Goal: Use online tool/utility: Utilize a website feature to perform a specific function

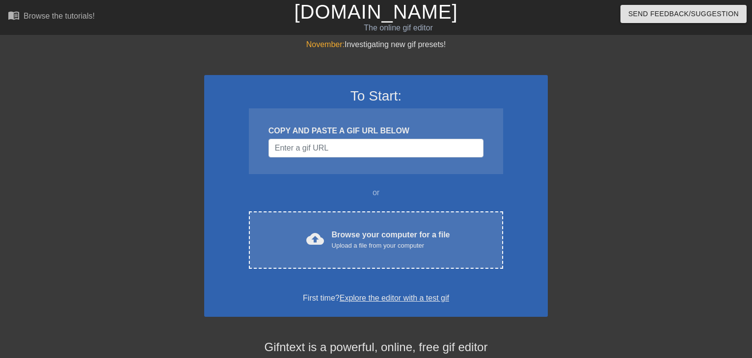
click at [348, 254] on div "cloud_upload Browse your computer for a file Upload a file from your computer C…" at bounding box center [376, 239] width 254 height 57
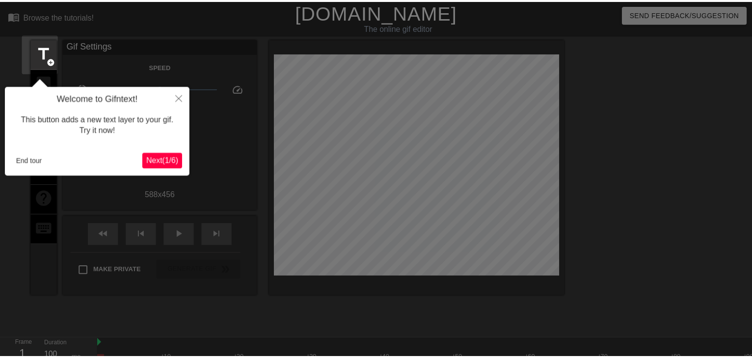
scroll to position [24, 0]
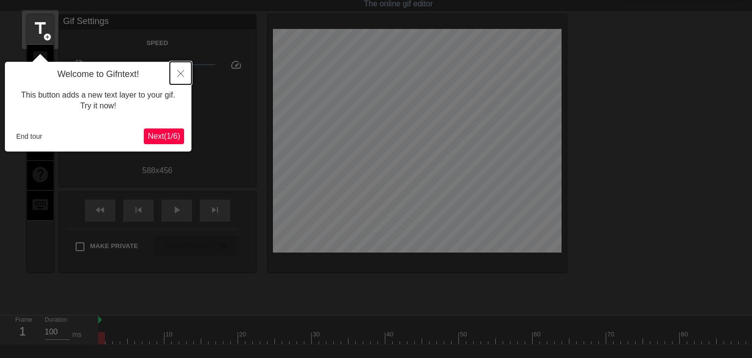
click at [175, 75] on button "Close" at bounding box center [181, 73] width 22 height 23
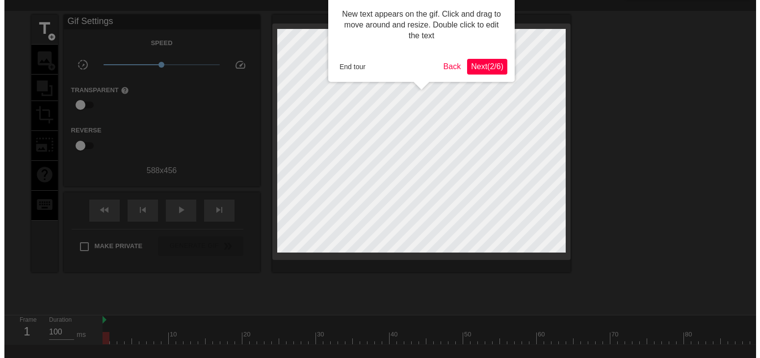
scroll to position [0, 0]
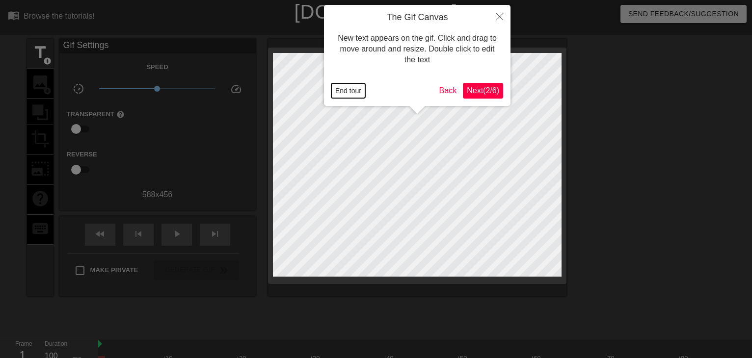
click at [353, 86] on button "End tour" at bounding box center [348, 90] width 34 height 15
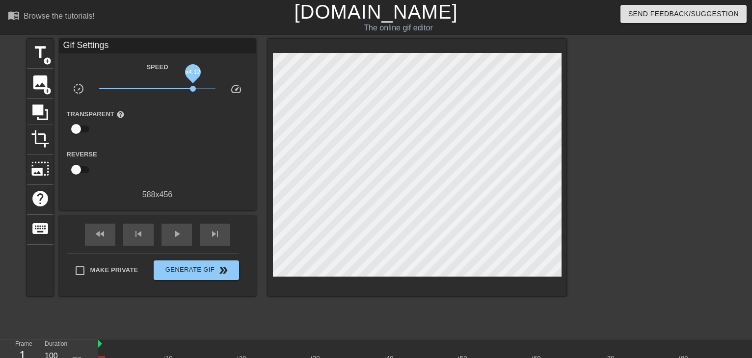
drag, startPoint x: 157, startPoint y: 89, endPoint x: 193, endPoint y: 88, distance: 35.3
click at [193, 88] on span "x4.12" at bounding box center [193, 89] width 6 height 6
click at [171, 232] on span "play_arrow" at bounding box center [177, 234] width 12 height 12
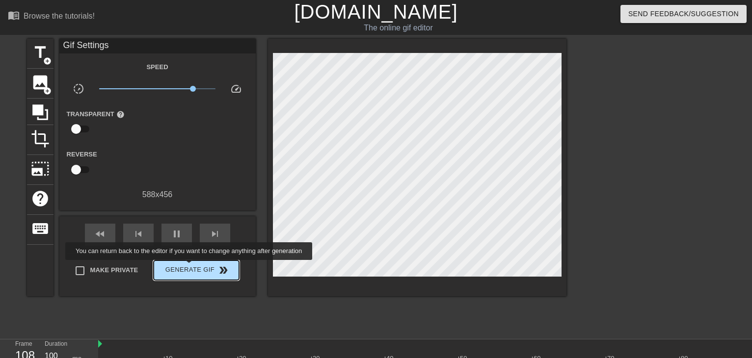
click at [190, 267] on span "Generate Gif double_arrow" at bounding box center [195, 270] width 77 height 12
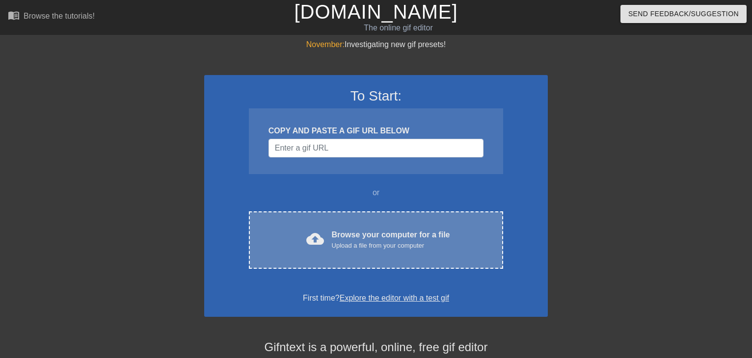
click at [347, 239] on div "Browse your computer for a file Upload a file from your computer" at bounding box center [391, 240] width 118 height 22
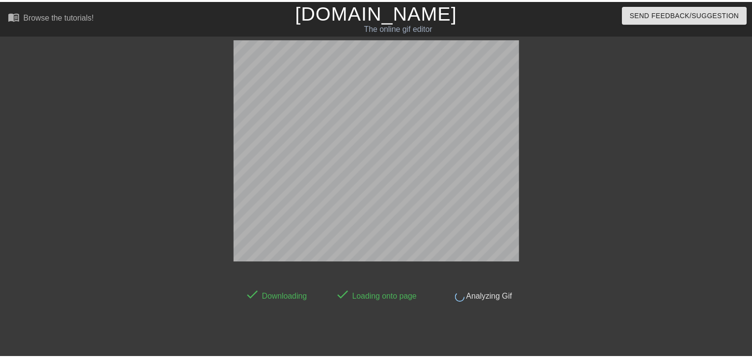
scroll to position [24, 0]
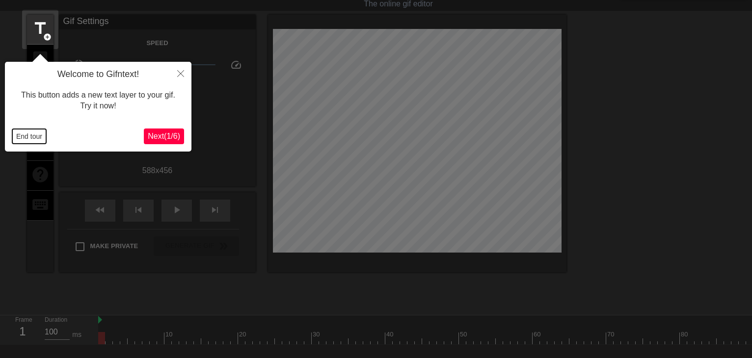
click at [40, 137] on button "End tour" at bounding box center [29, 136] width 34 height 15
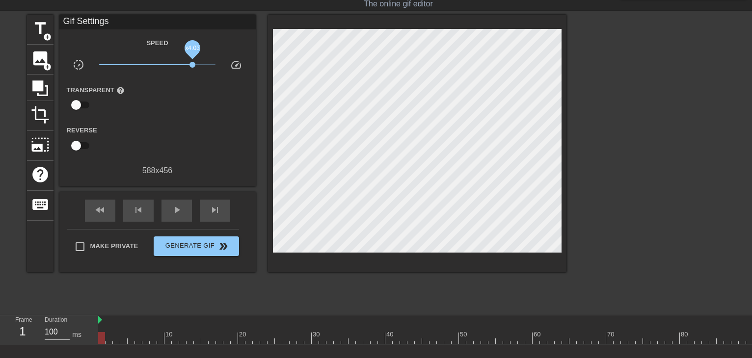
drag, startPoint x: 159, startPoint y: 61, endPoint x: 192, endPoint y: 64, distance: 33.5
click at [192, 64] on span "x4.03" at bounding box center [157, 65] width 116 height 12
click at [192, 64] on span "x4.03" at bounding box center [192, 65] width 6 height 6
click at [192, 65] on span "x4.03" at bounding box center [192, 65] width 6 height 6
click at [193, 64] on span "x4.12" at bounding box center [193, 65] width 6 height 6
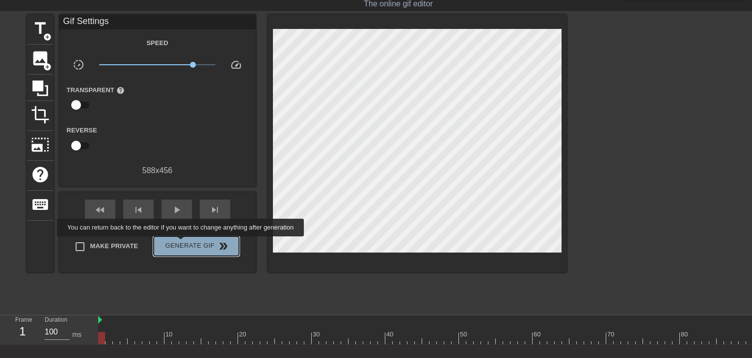
click at [182, 243] on span "Generate Gif double_arrow" at bounding box center [195, 246] width 77 height 12
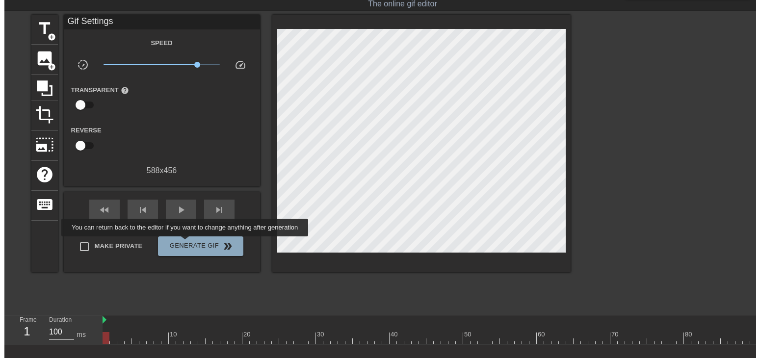
scroll to position [0, 0]
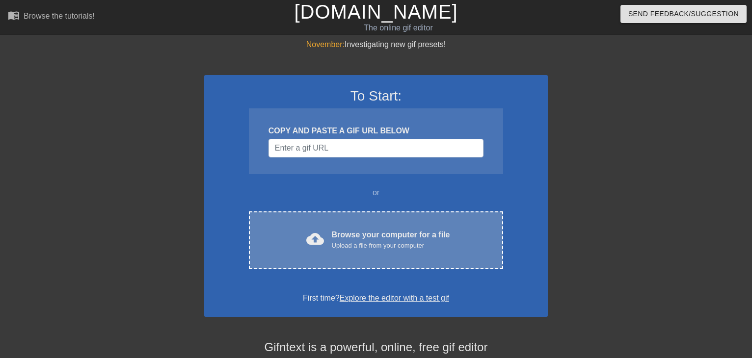
click at [327, 230] on div "cloud_upload Browse your computer for a file Upload a file from your computer" at bounding box center [375, 240] width 213 height 22
